Goal: Navigation & Orientation: Find specific page/section

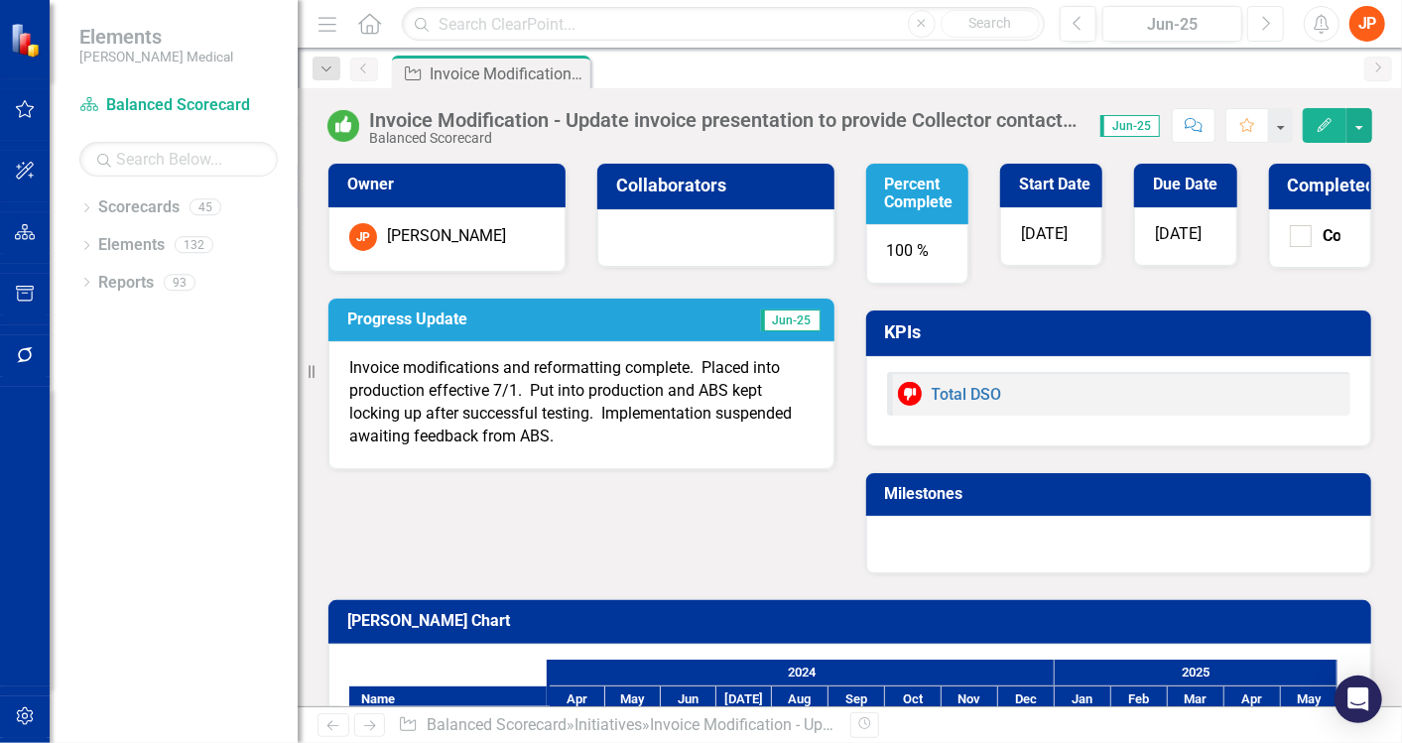
click at [1261, 23] on icon "Next" at bounding box center [1265, 24] width 11 height 18
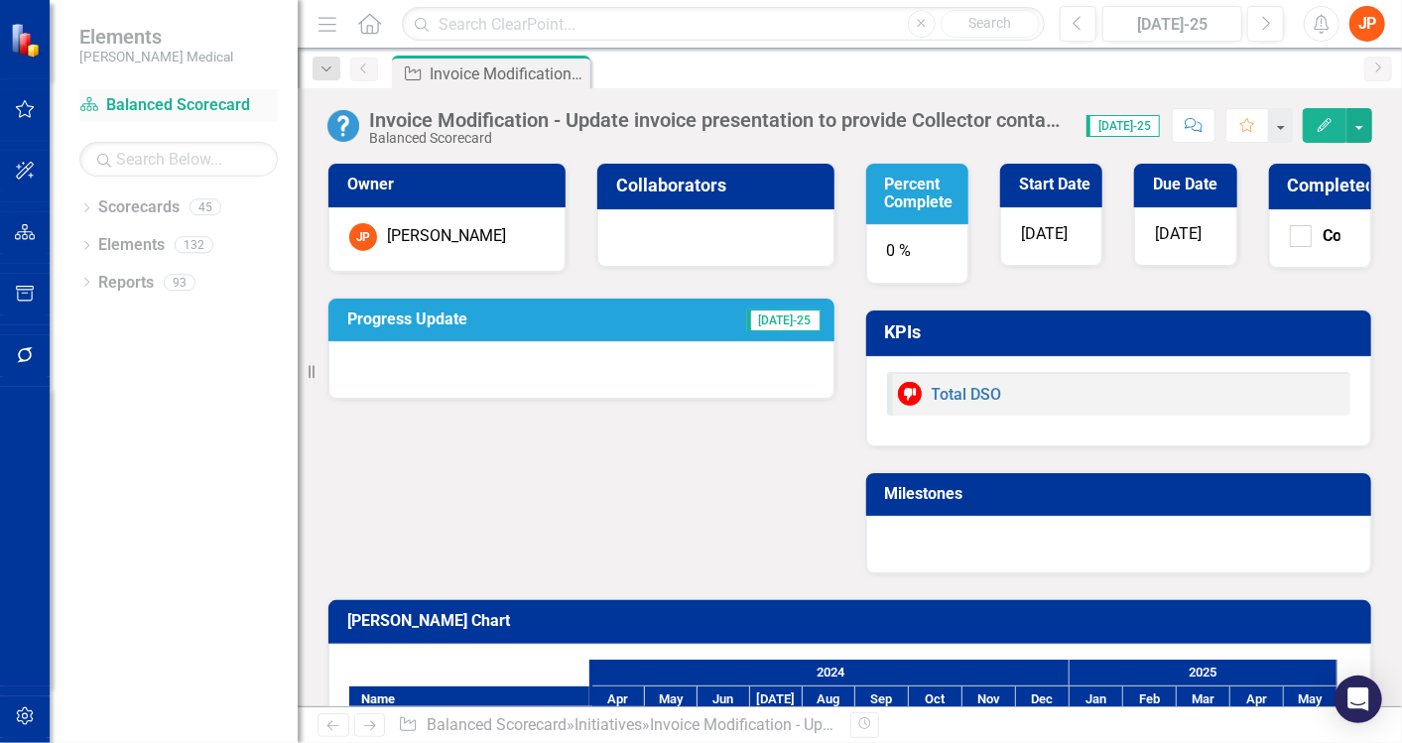
click at [198, 99] on link "Scorecard Balanced Scorecard" at bounding box center [178, 105] width 198 height 23
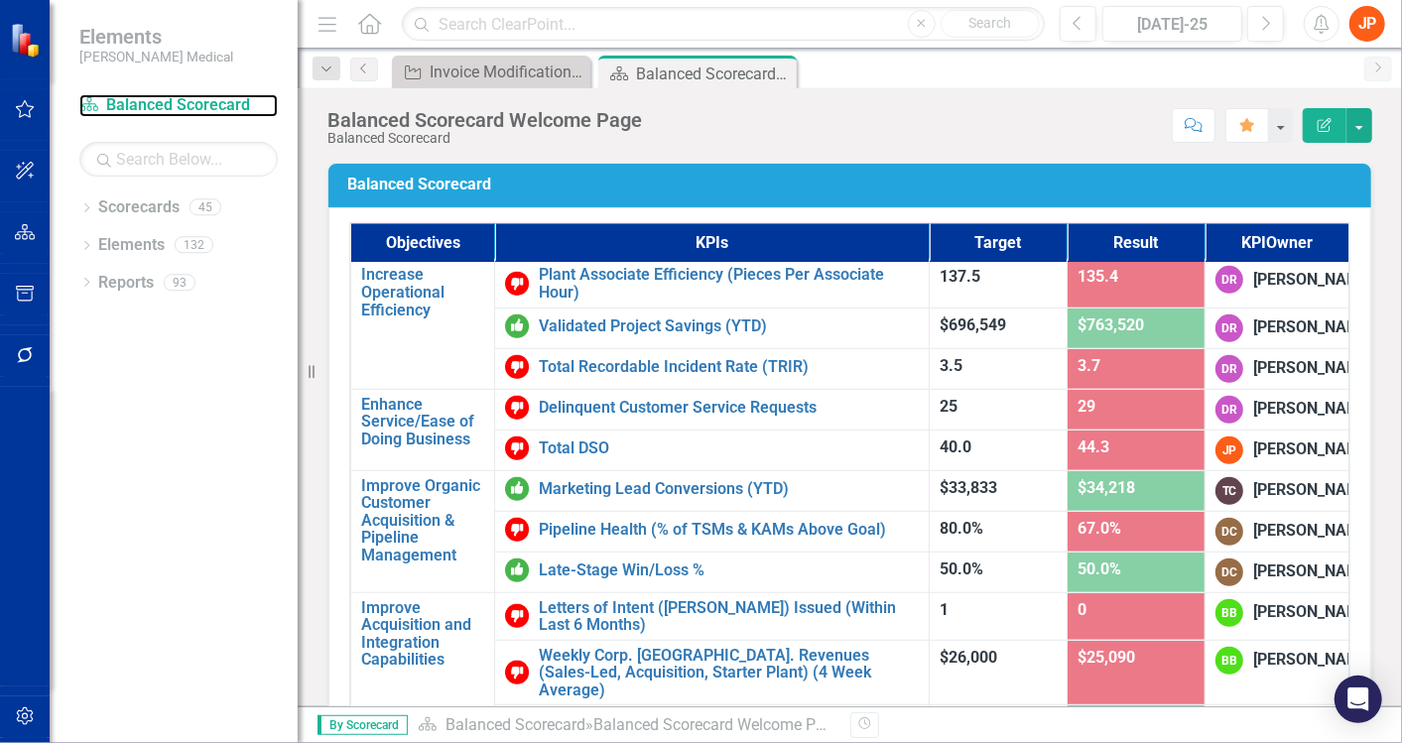
scroll to position [676, 0]
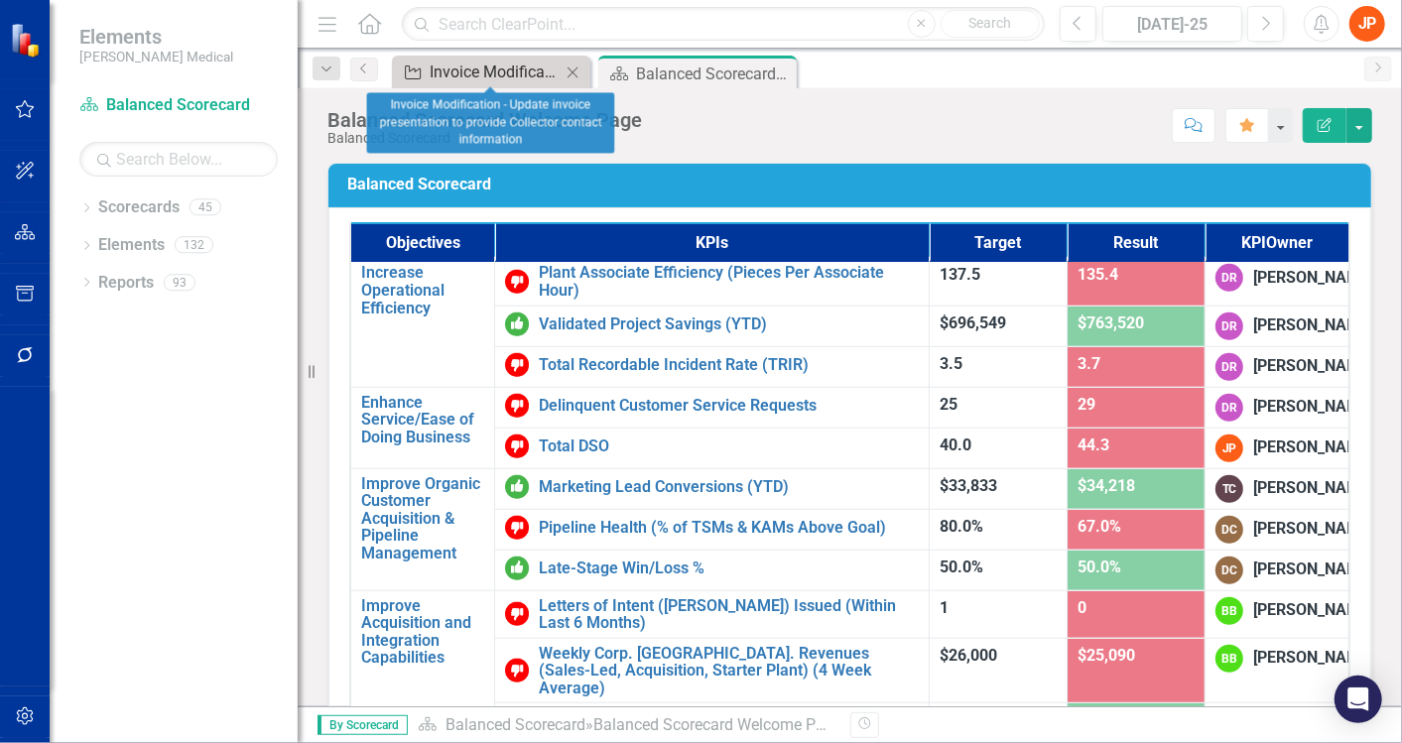
click at [505, 60] on div "Invoice Modification - Update invoice presentation to provide Collector contact…" at bounding box center [495, 72] width 131 height 25
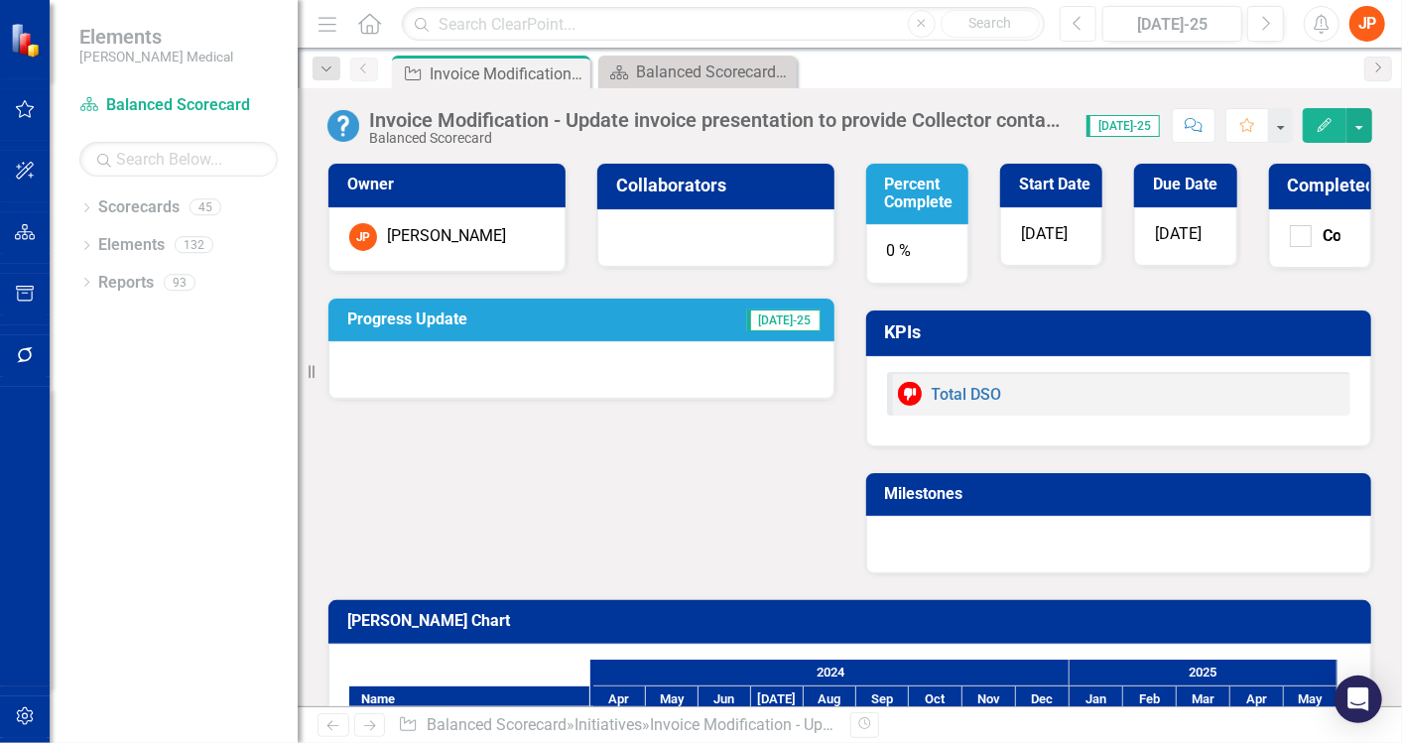
click at [1076, 26] on icon "Previous" at bounding box center [1078, 24] width 11 height 18
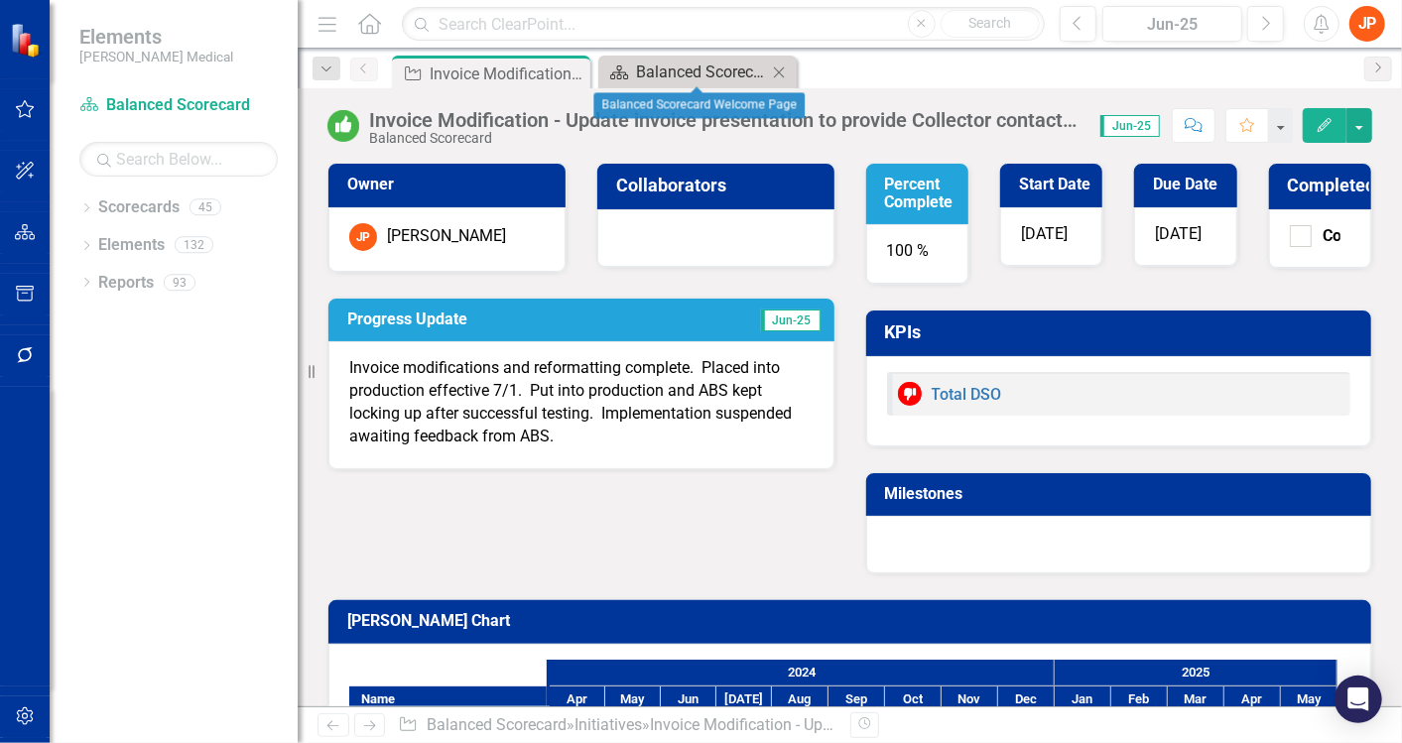
click at [686, 66] on div "Balanced Scorecard Welcome Page" at bounding box center [701, 72] width 131 height 25
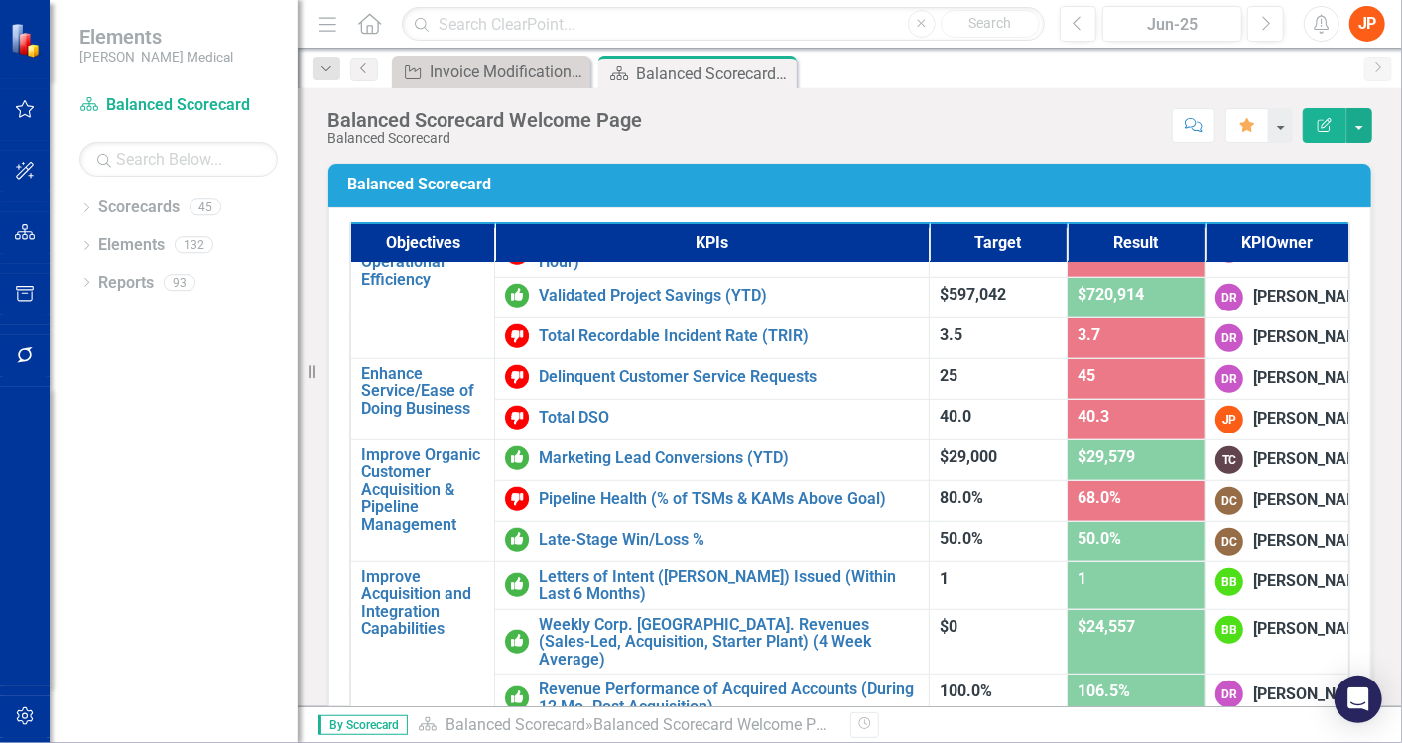
scroll to position [716, 0]
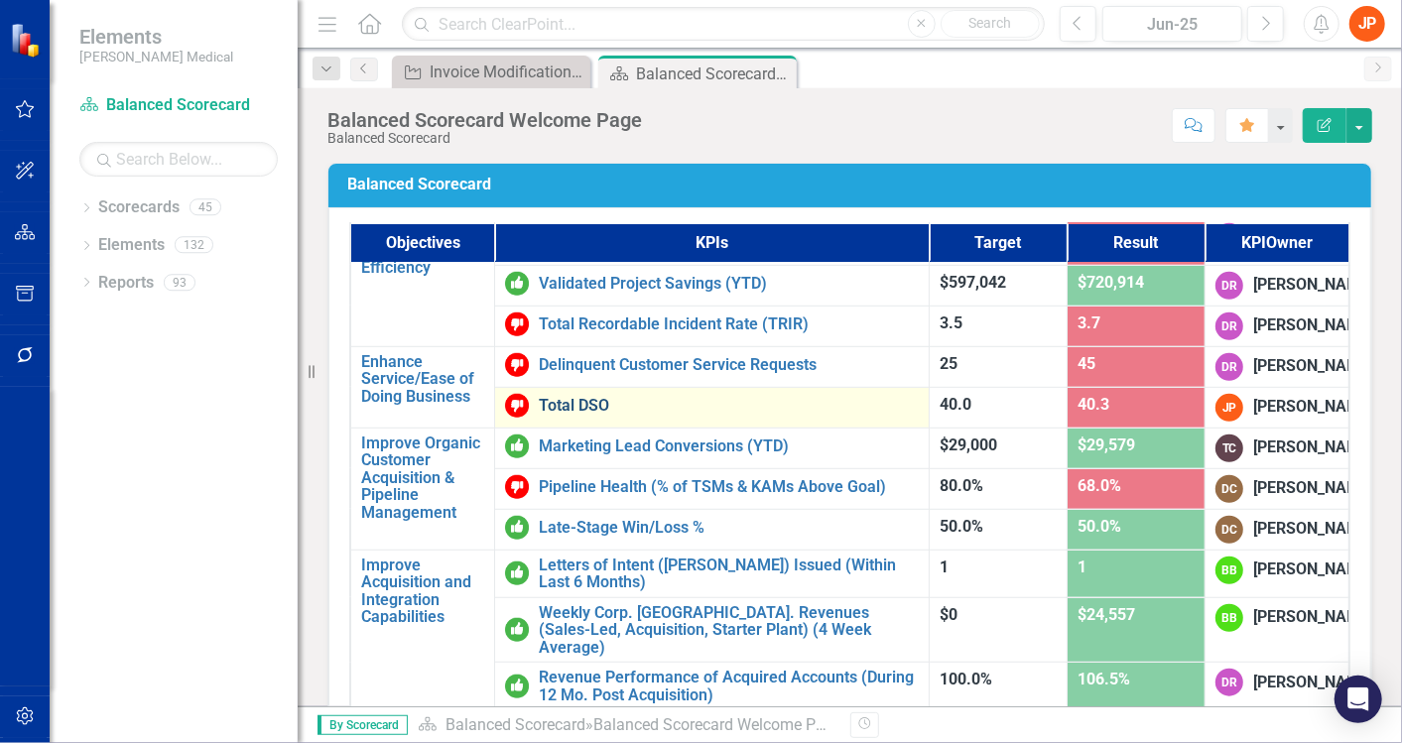
click at [553, 415] on link "Total DSO" at bounding box center [729, 406] width 380 height 18
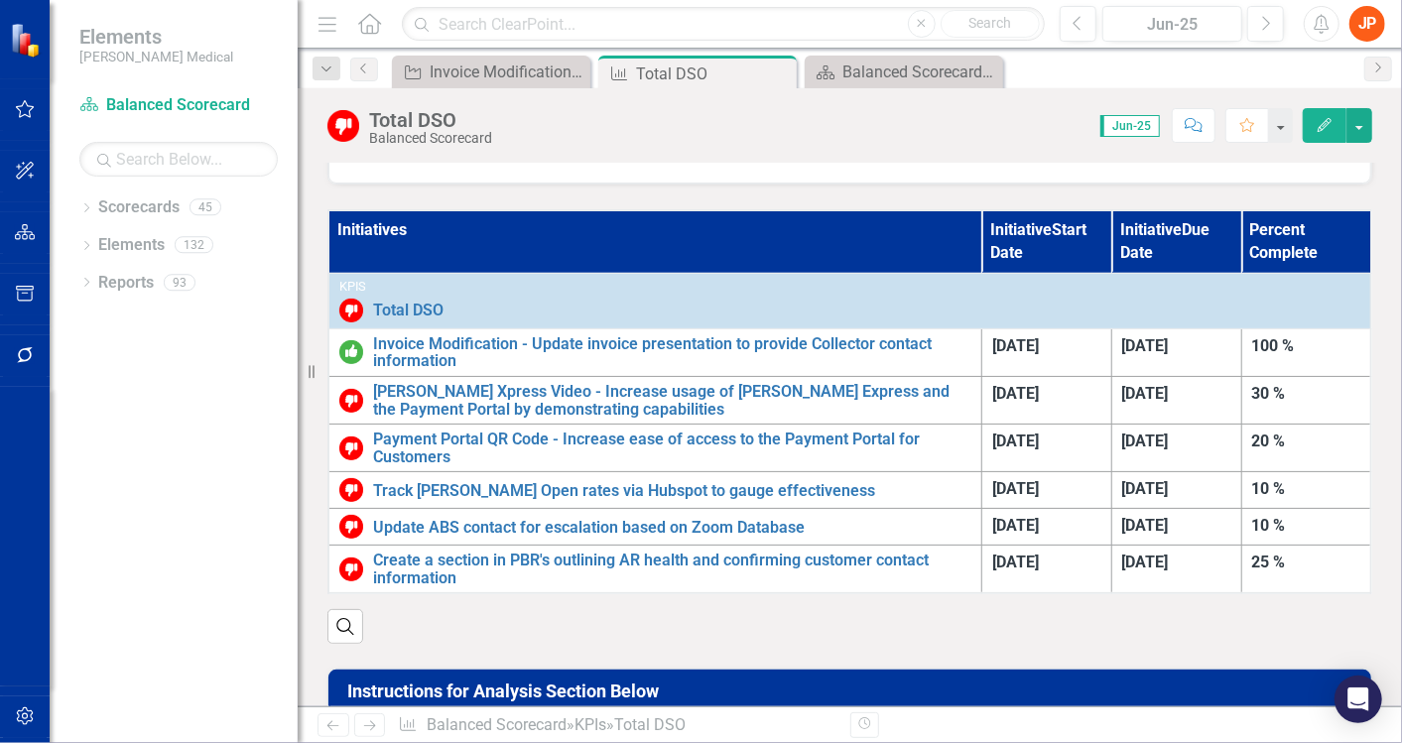
scroll to position [1067, 0]
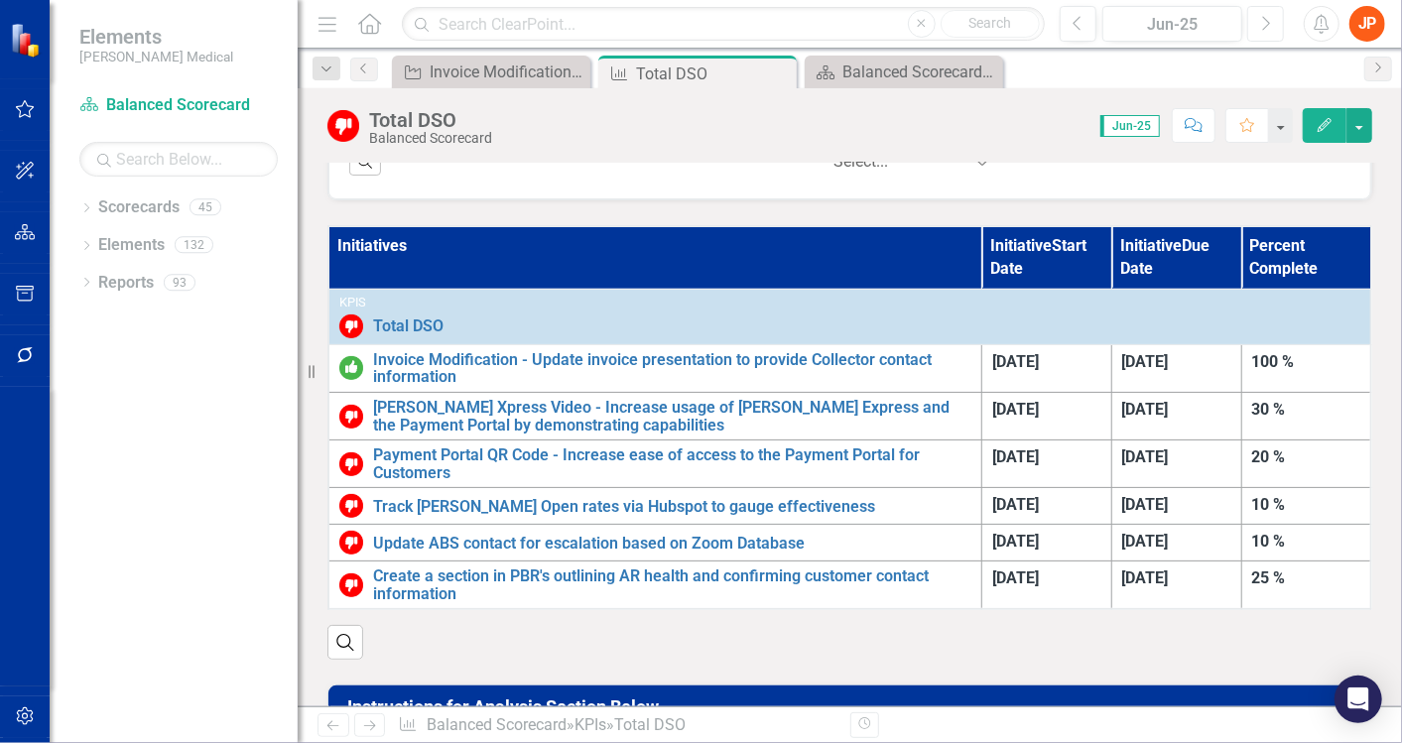
click at [1261, 30] on icon "Next" at bounding box center [1265, 24] width 11 height 18
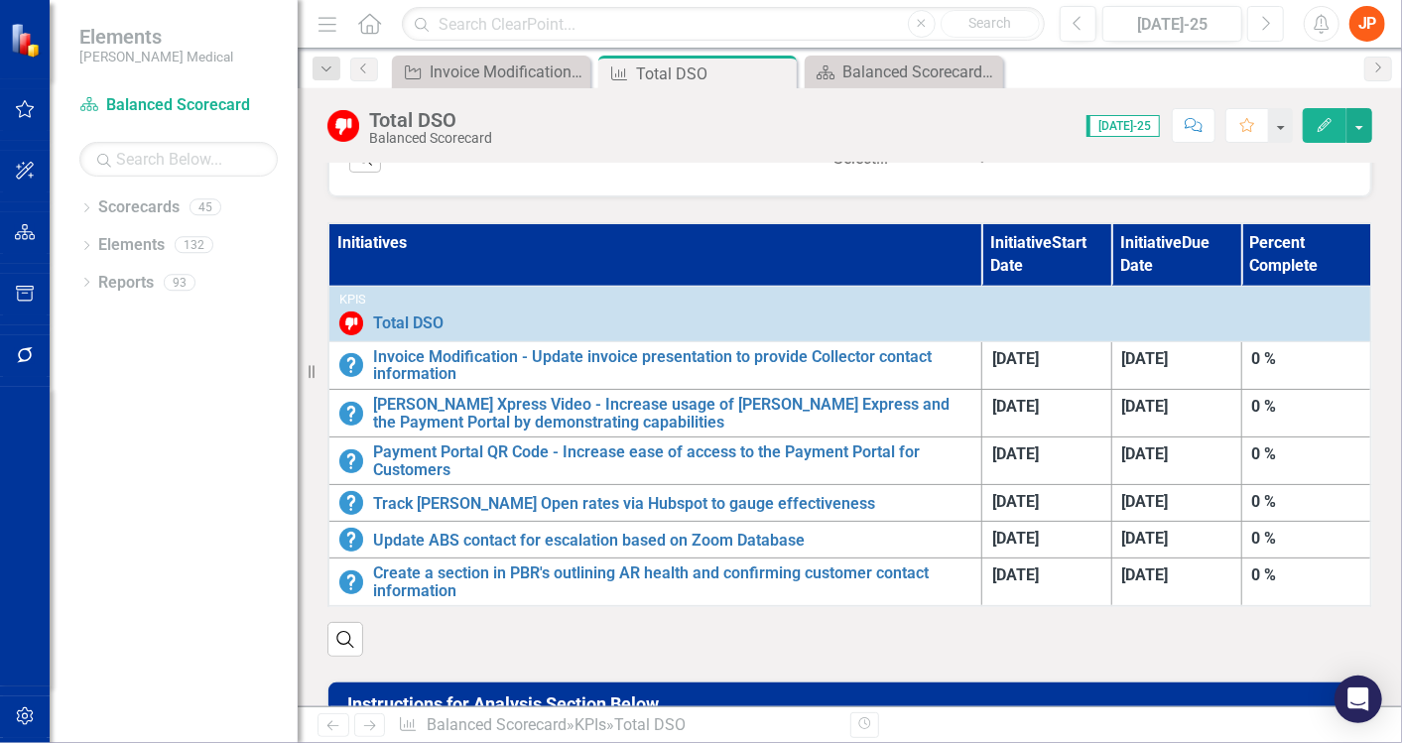
scroll to position [1075, 0]
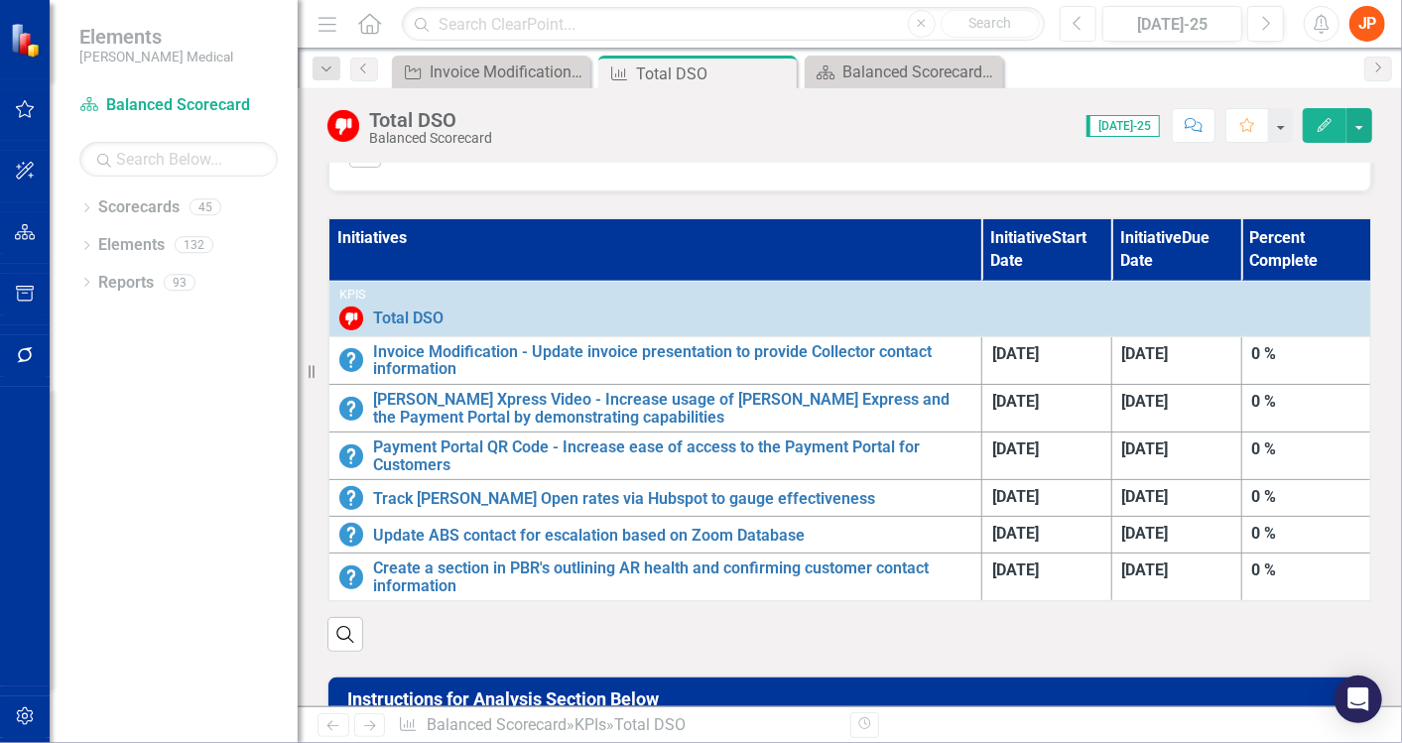
click at [1076, 31] on icon "Previous" at bounding box center [1078, 24] width 11 height 18
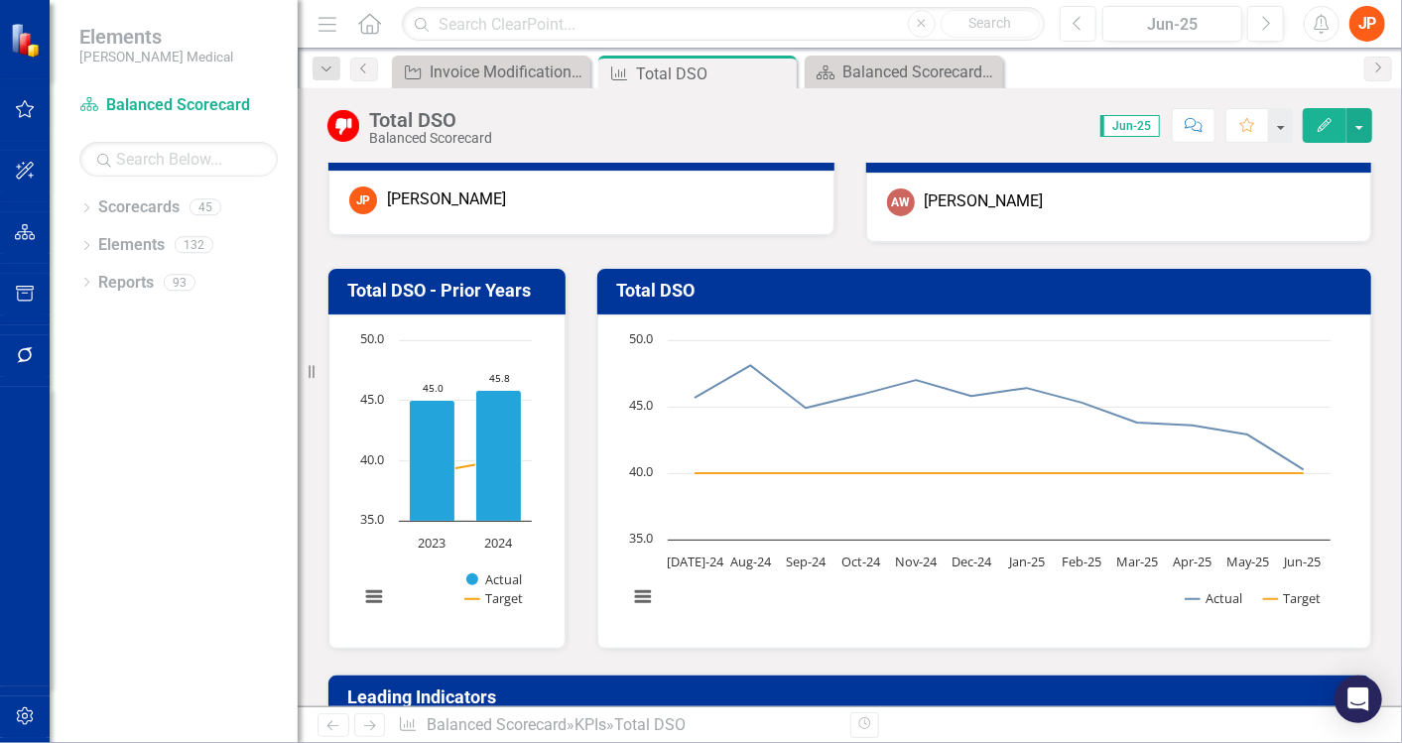
scroll to position [42, 0]
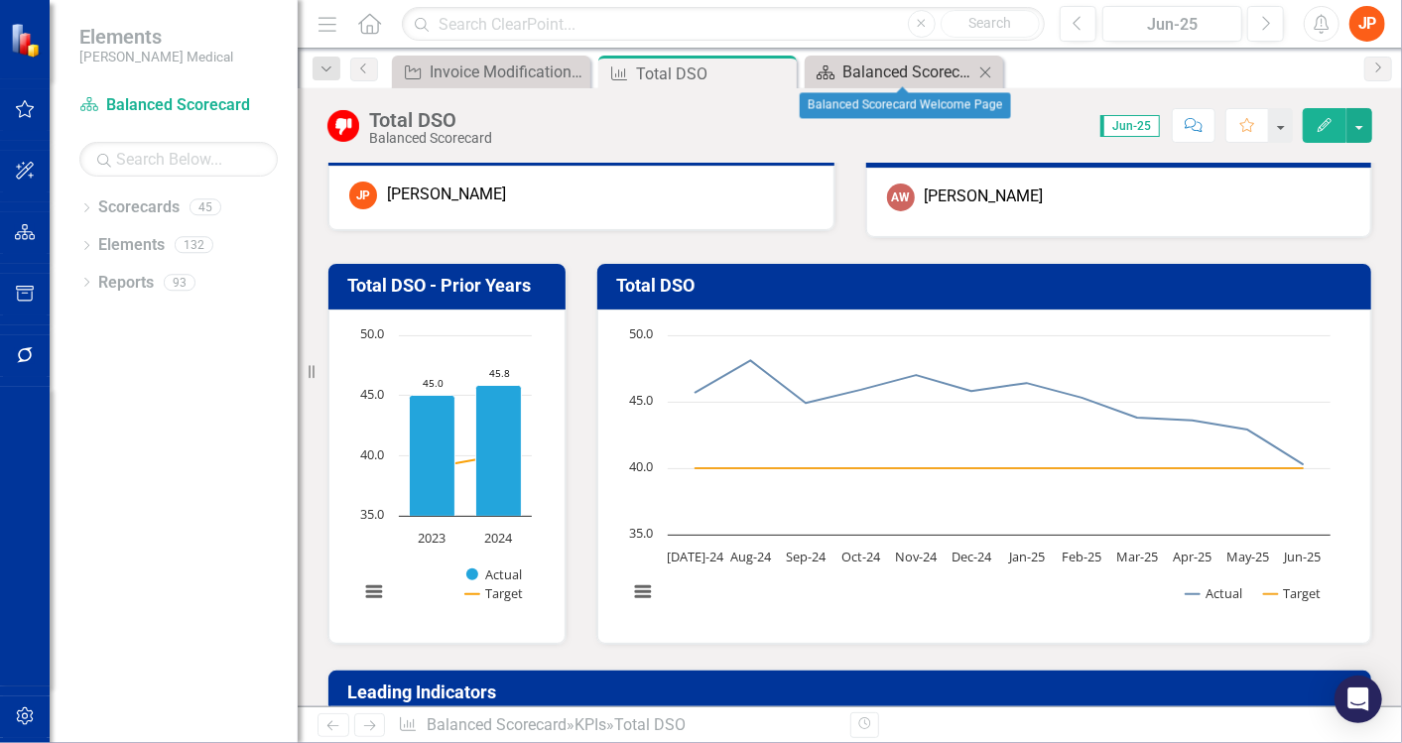
click at [924, 78] on div "Balanced Scorecard Welcome Page" at bounding box center [907, 72] width 131 height 25
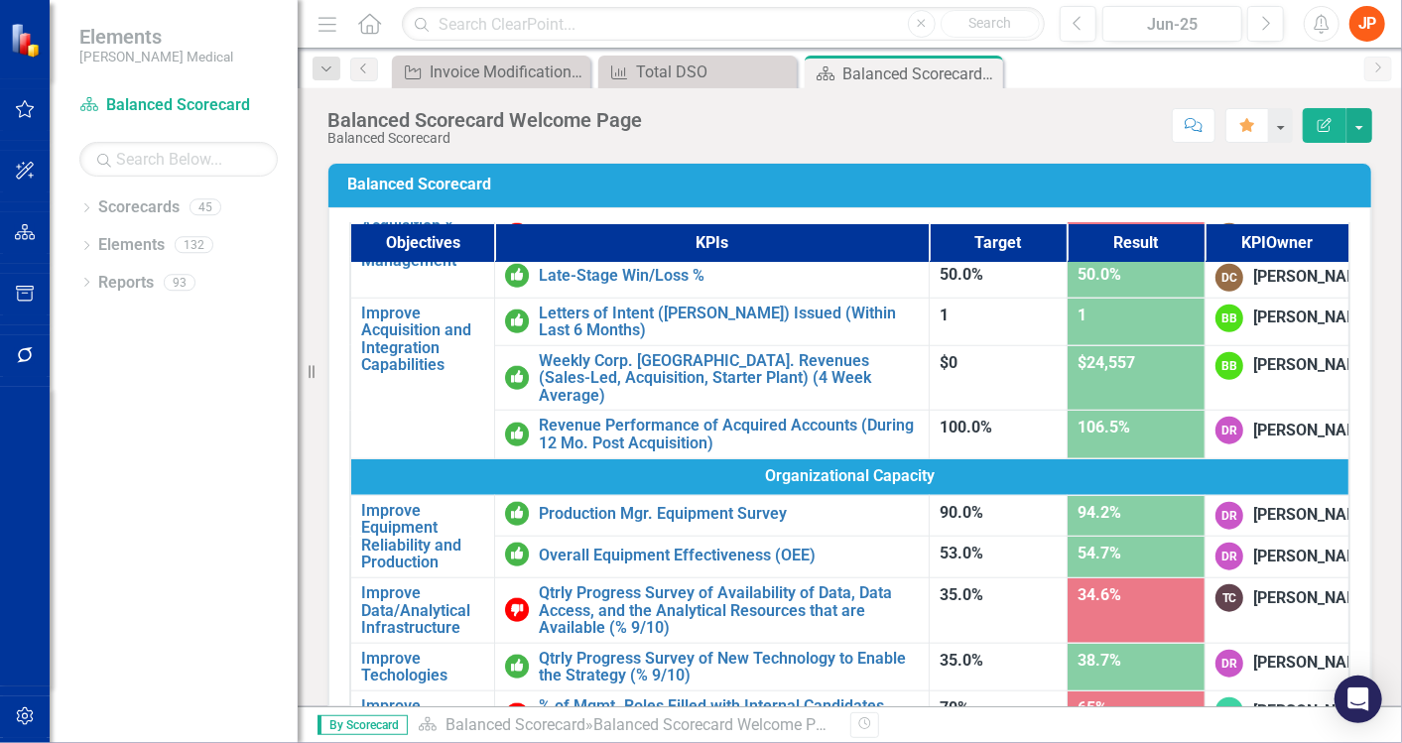
scroll to position [977, 0]
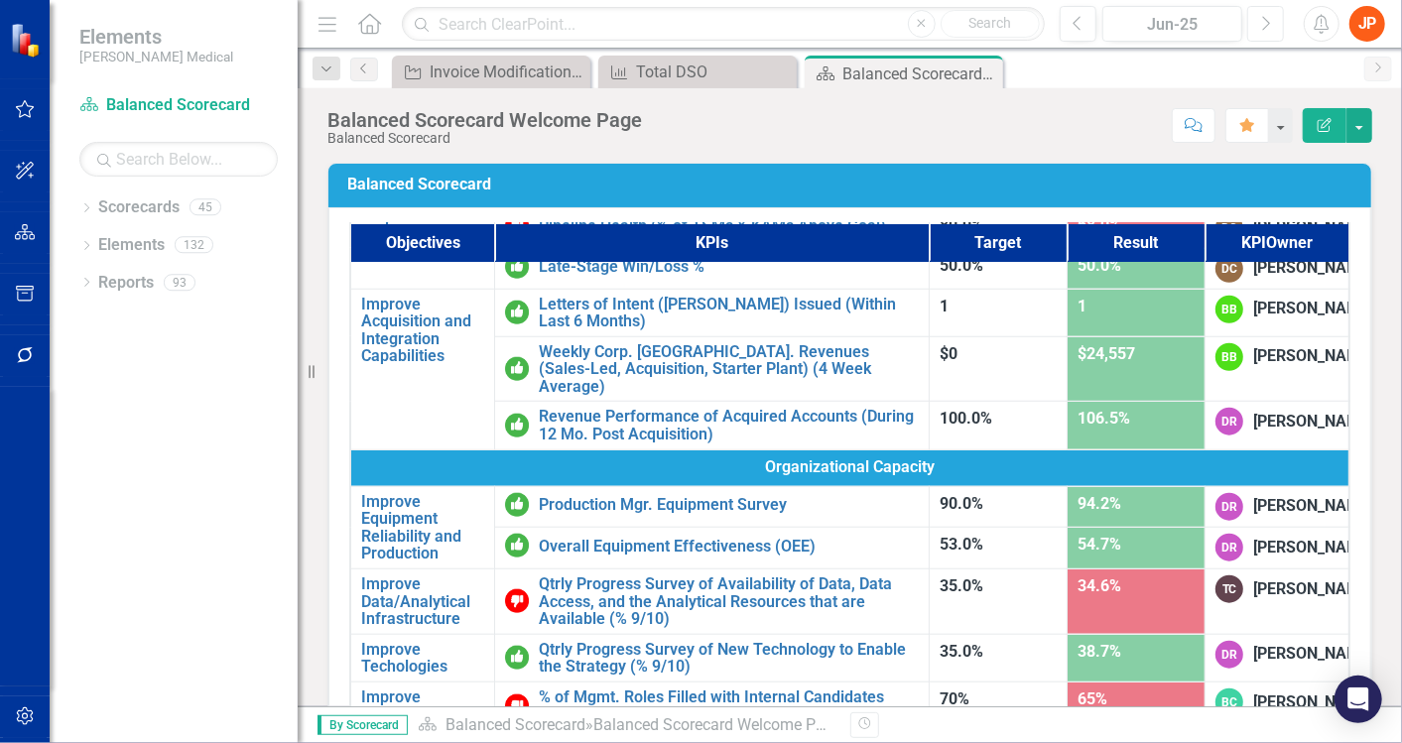
click at [1262, 21] on icon "Next" at bounding box center [1265, 24] width 11 height 18
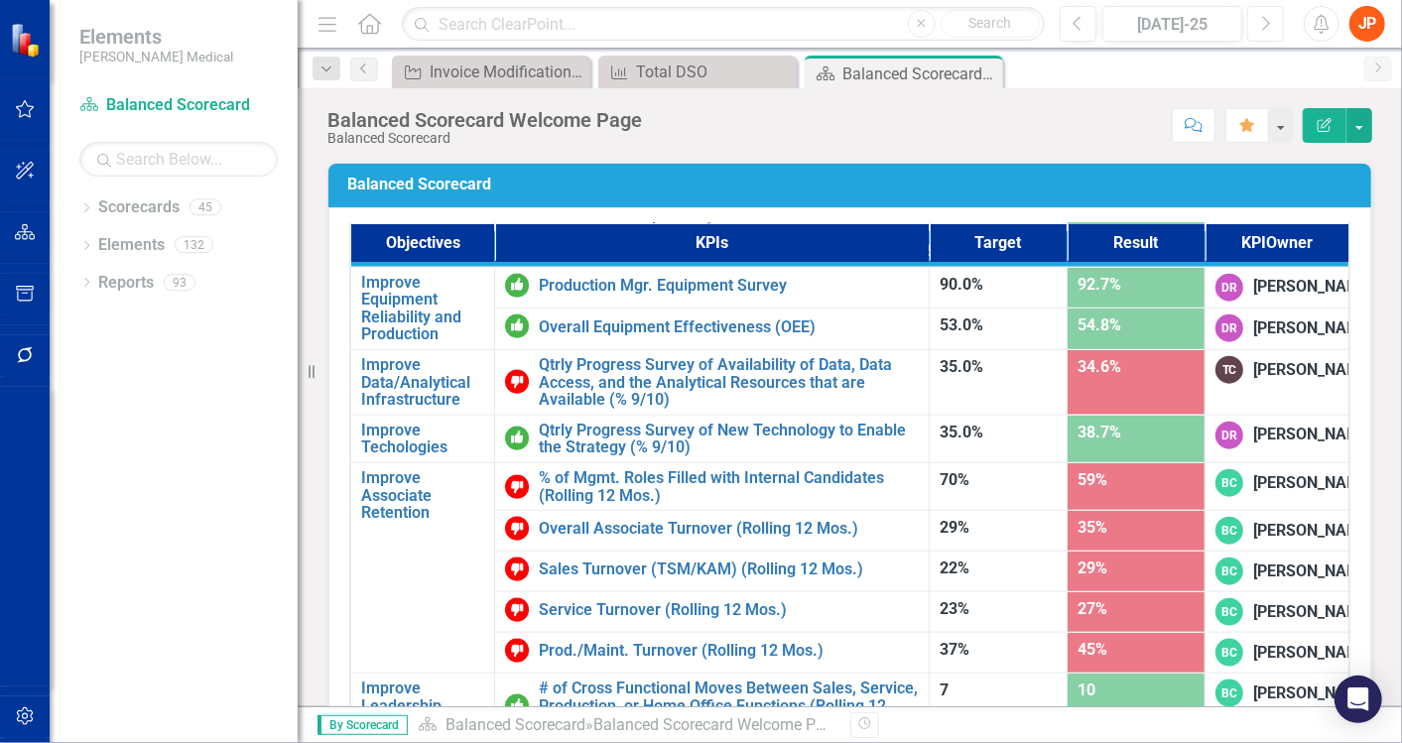
scroll to position [1615, 0]
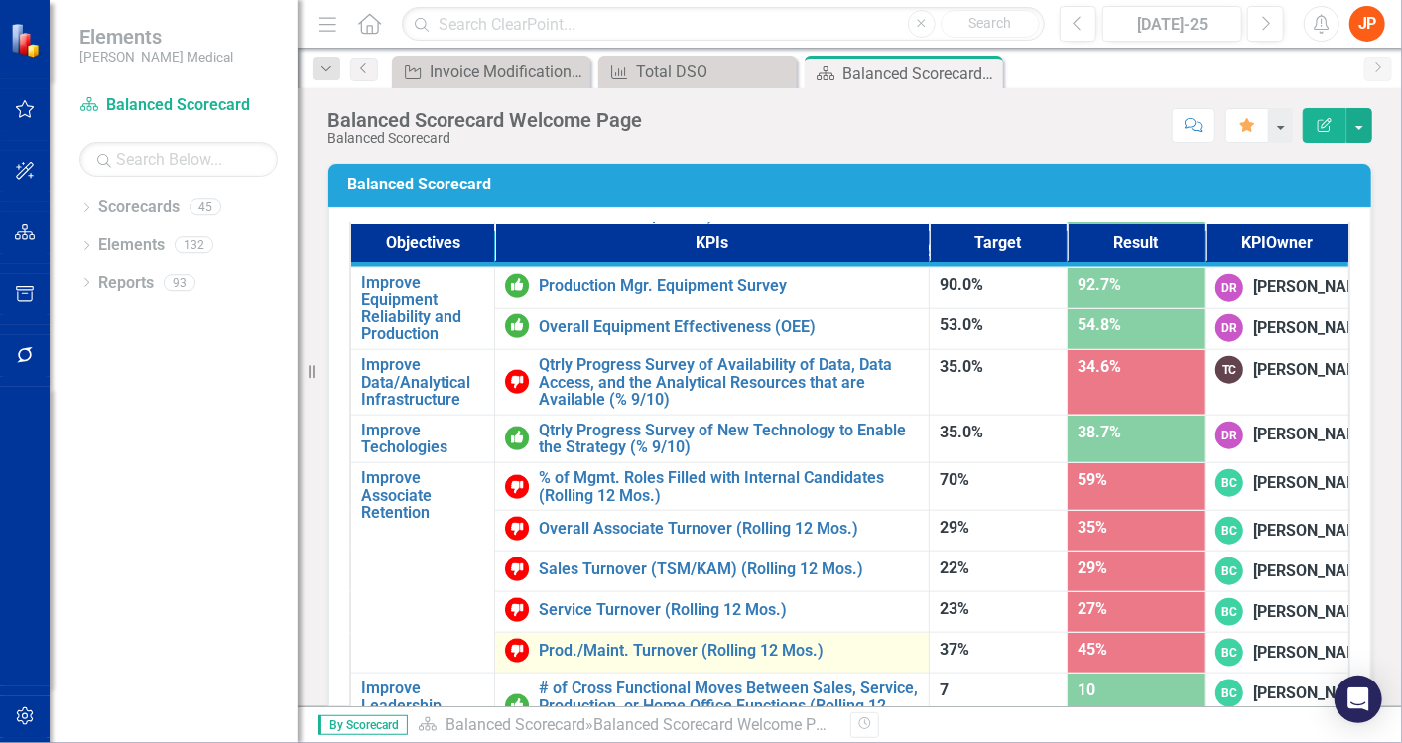
click at [669, 633] on td "Prod./Maint. Turnover (Rolling 12 Mos.) Edit Edit KPI Link Open Element" at bounding box center [712, 653] width 435 height 41
click at [669, 642] on link "Prod./Maint. Turnover (Rolling 12 Mos.)" at bounding box center [729, 651] width 380 height 18
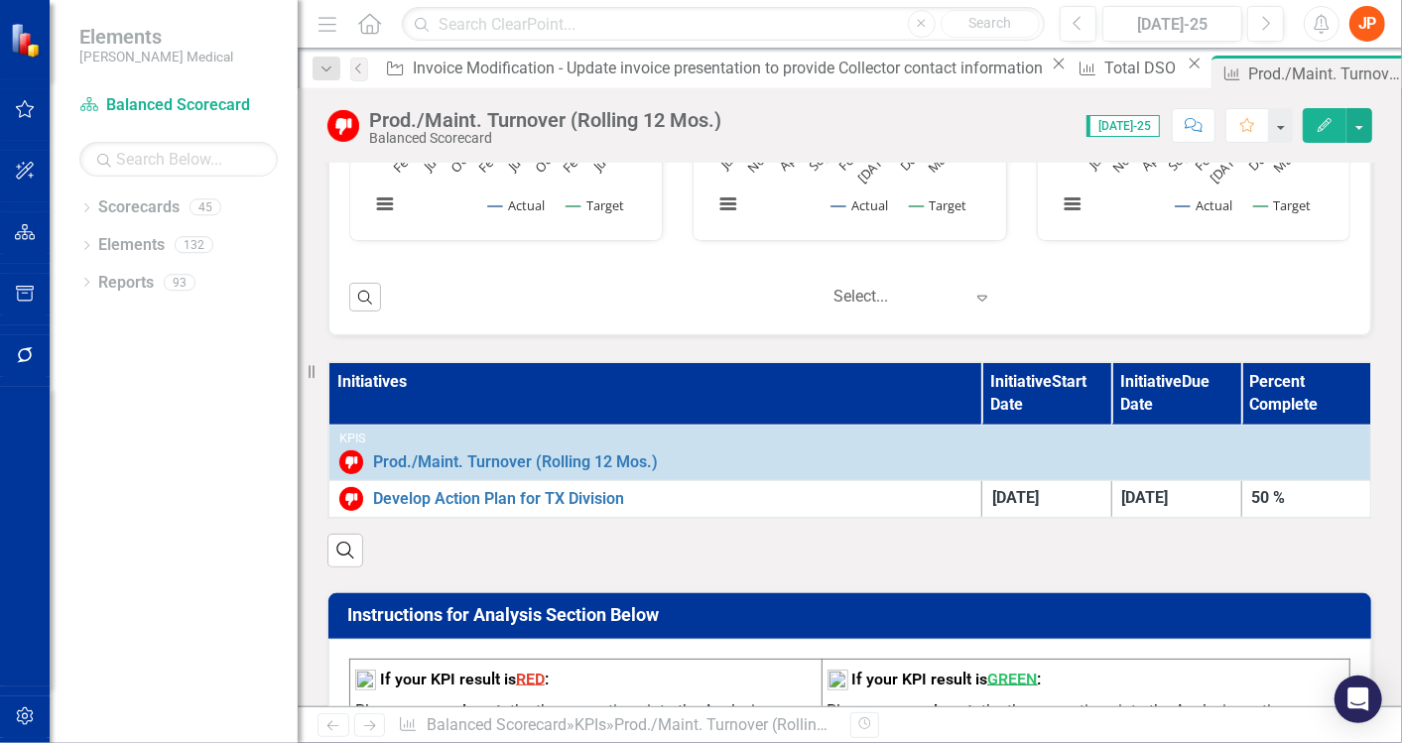
scroll to position [935, 0]
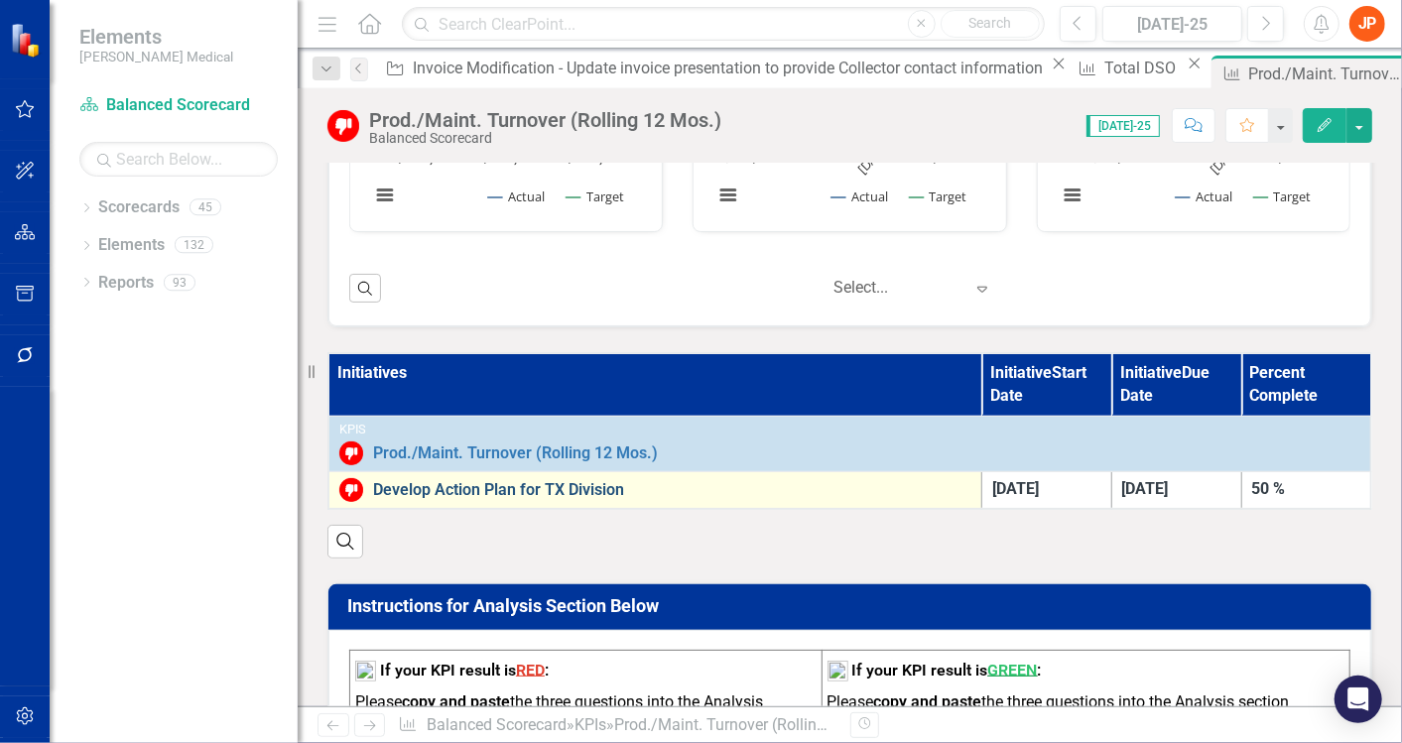
click at [450, 492] on link "Develop Action Plan for TX Division" at bounding box center [672, 490] width 598 height 18
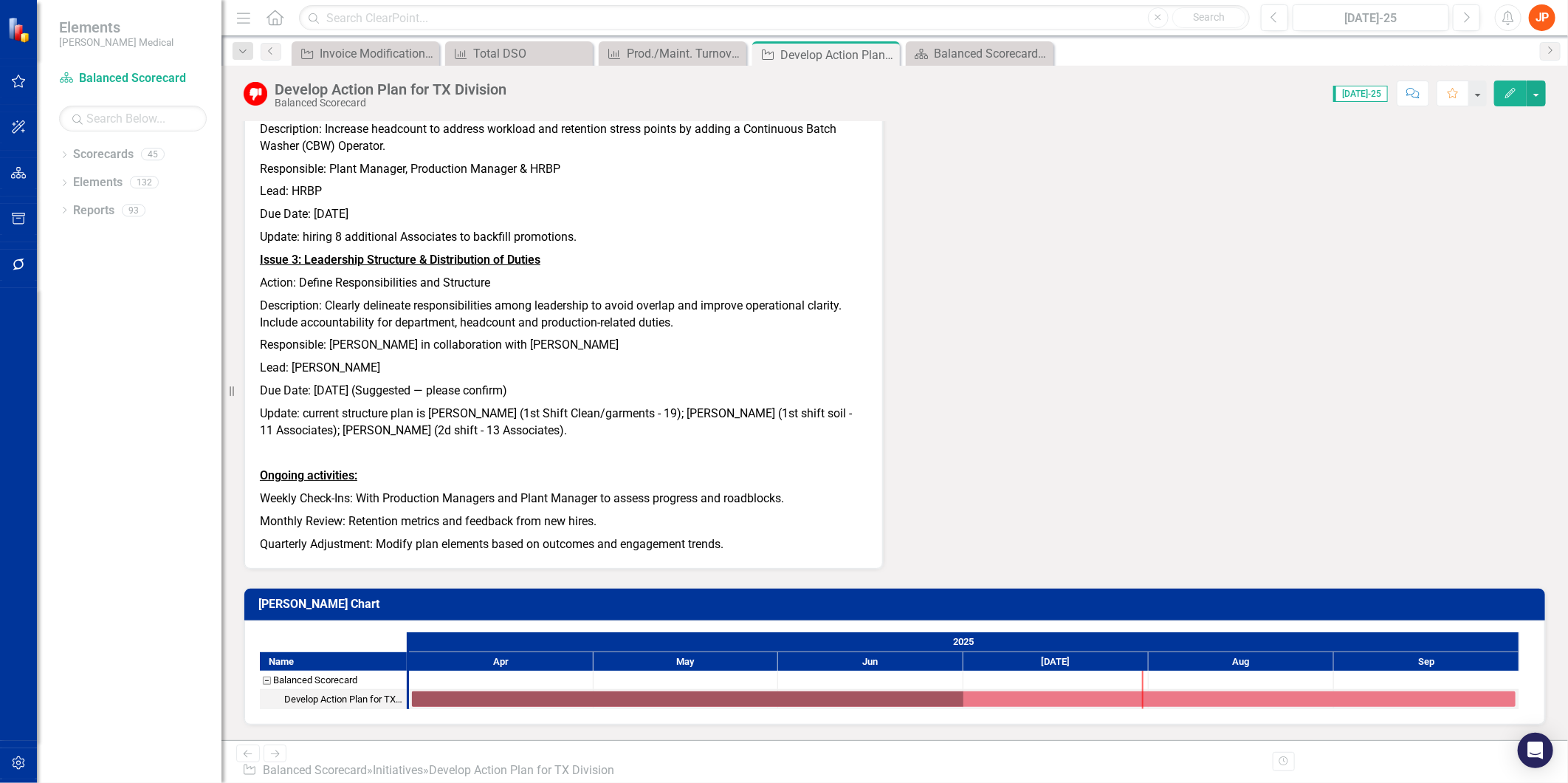
scroll to position [577, 0]
